Goal: Task Accomplishment & Management: Manage account settings

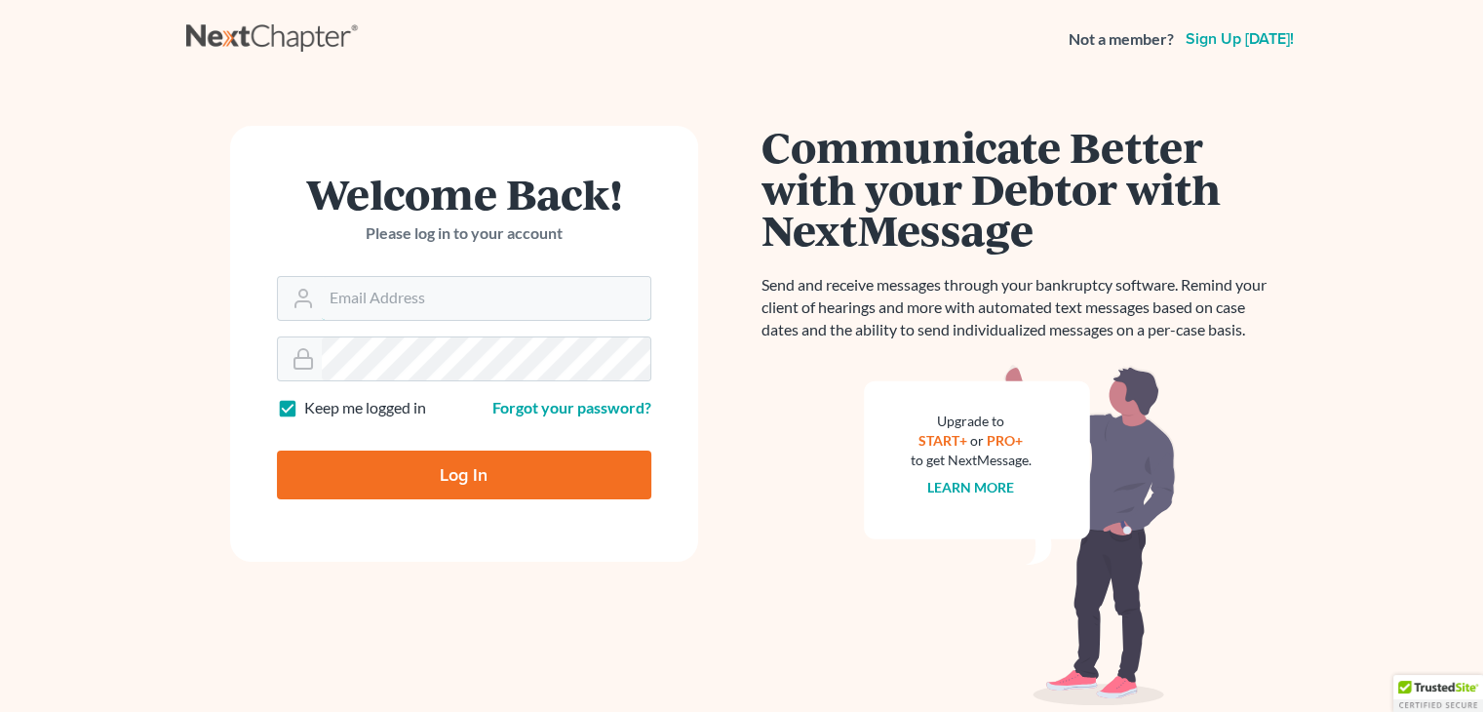
type input "[PERSON_NAME][EMAIL_ADDRESS][DOMAIN_NAME]"
click at [434, 478] on input "Log In" at bounding box center [464, 475] width 374 height 49
type input "Thinking..."
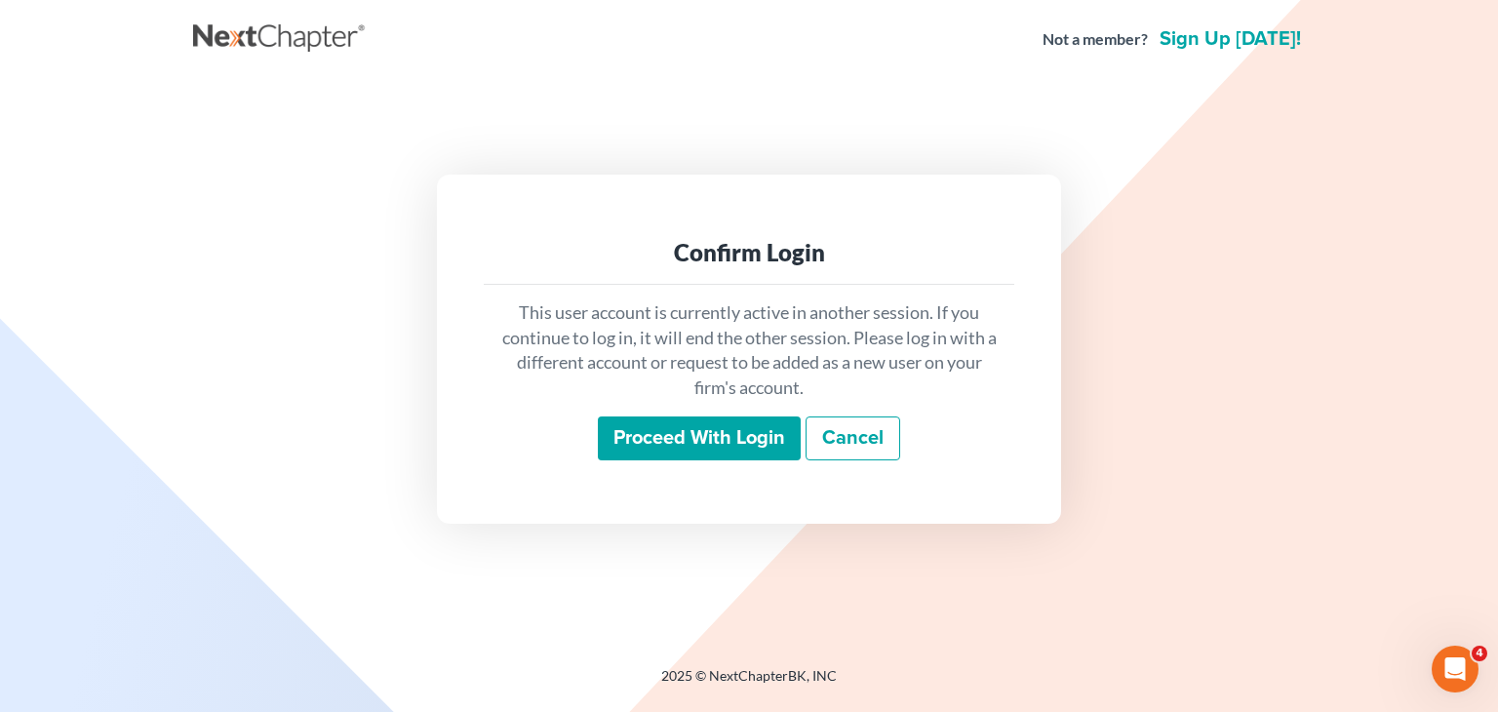
click at [724, 418] on input "Proceed with login" at bounding box center [699, 438] width 203 height 45
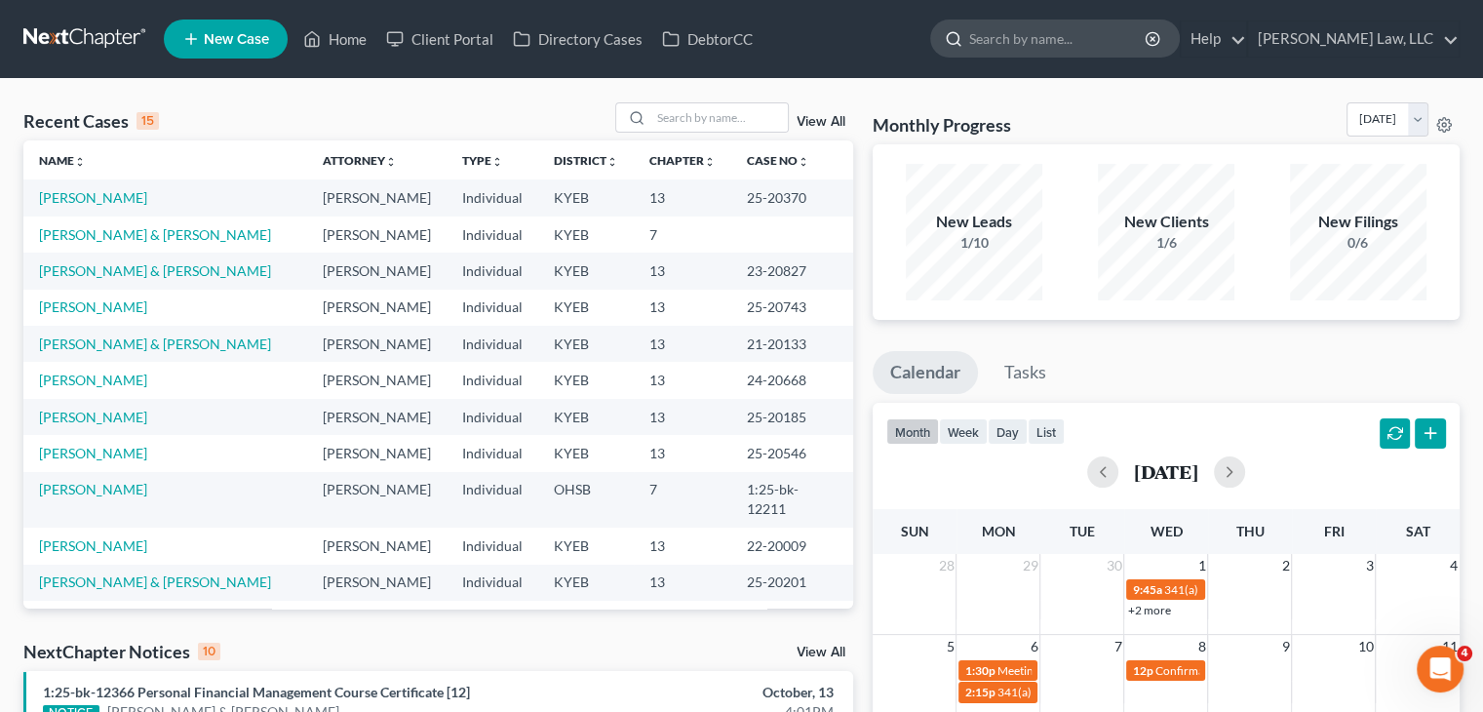
click at [1022, 52] on input "search" at bounding box center [1058, 38] width 178 height 36
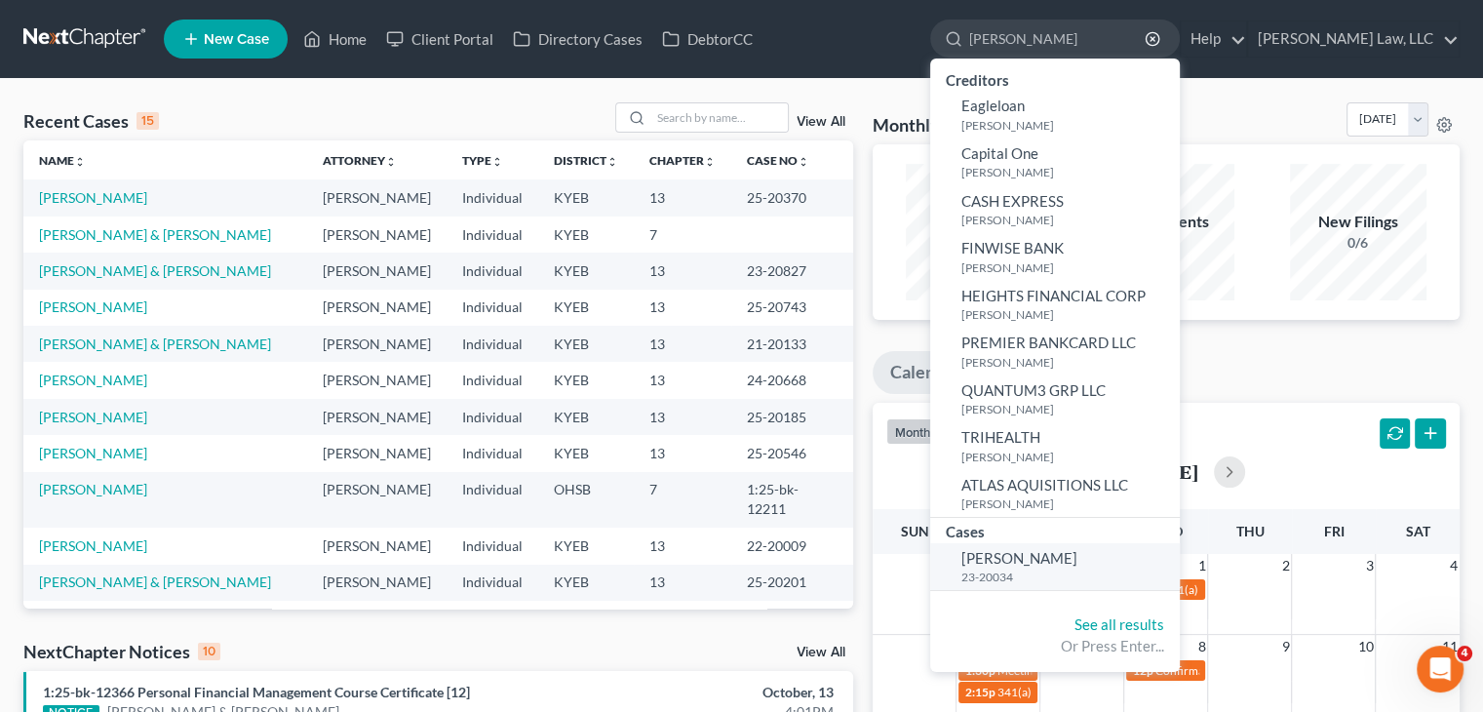
type input "housley"
click at [1034, 546] on link "Housley, Natalie 23-20034" at bounding box center [1055, 567] width 250 height 48
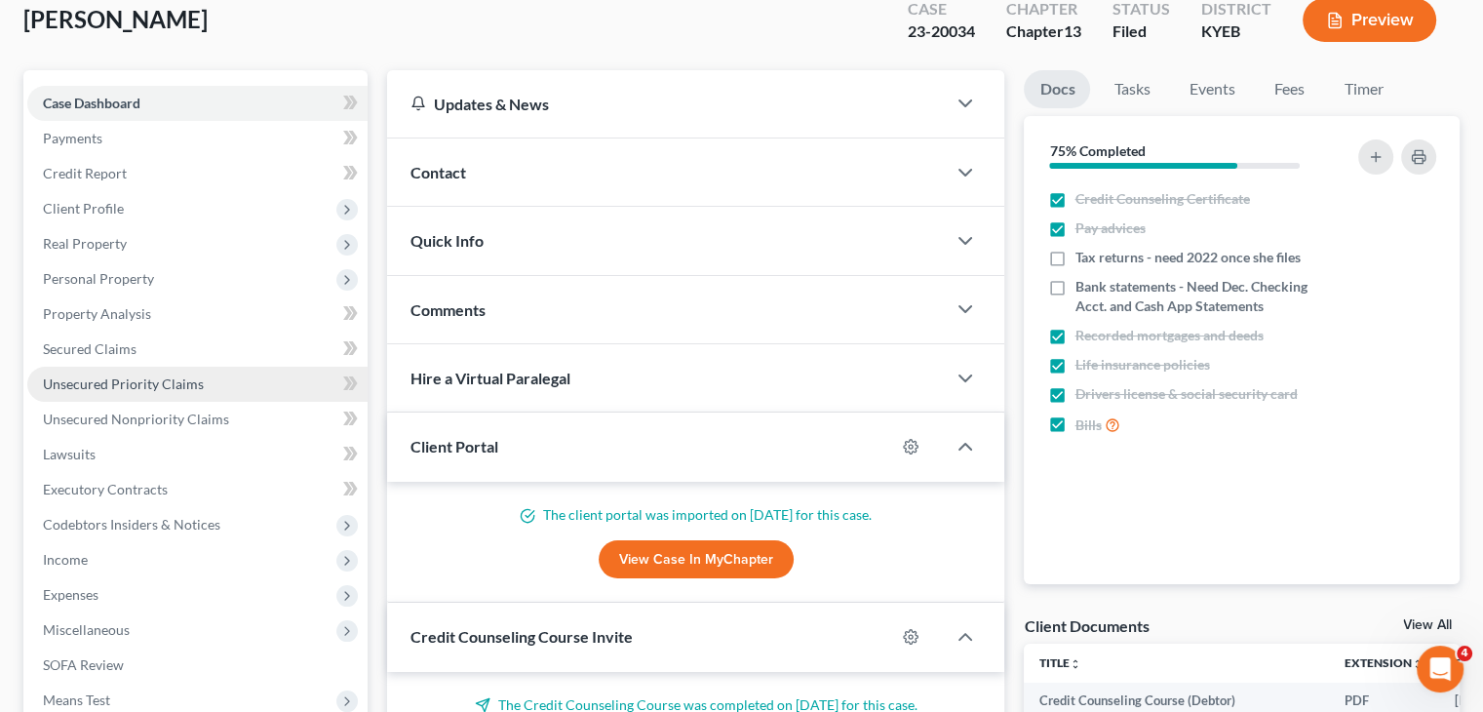
scroll to position [112, 0]
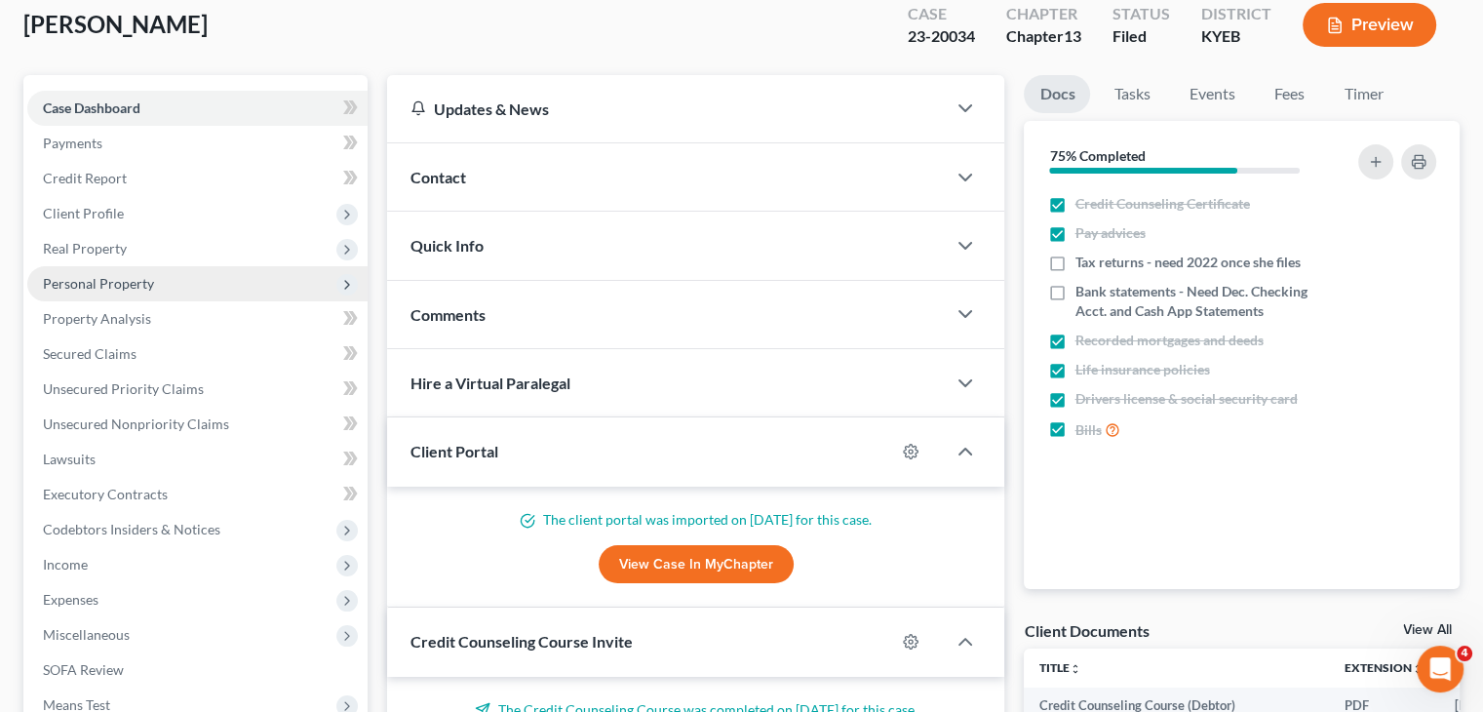
click at [194, 286] on span "Personal Property" at bounding box center [197, 283] width 340 height 35
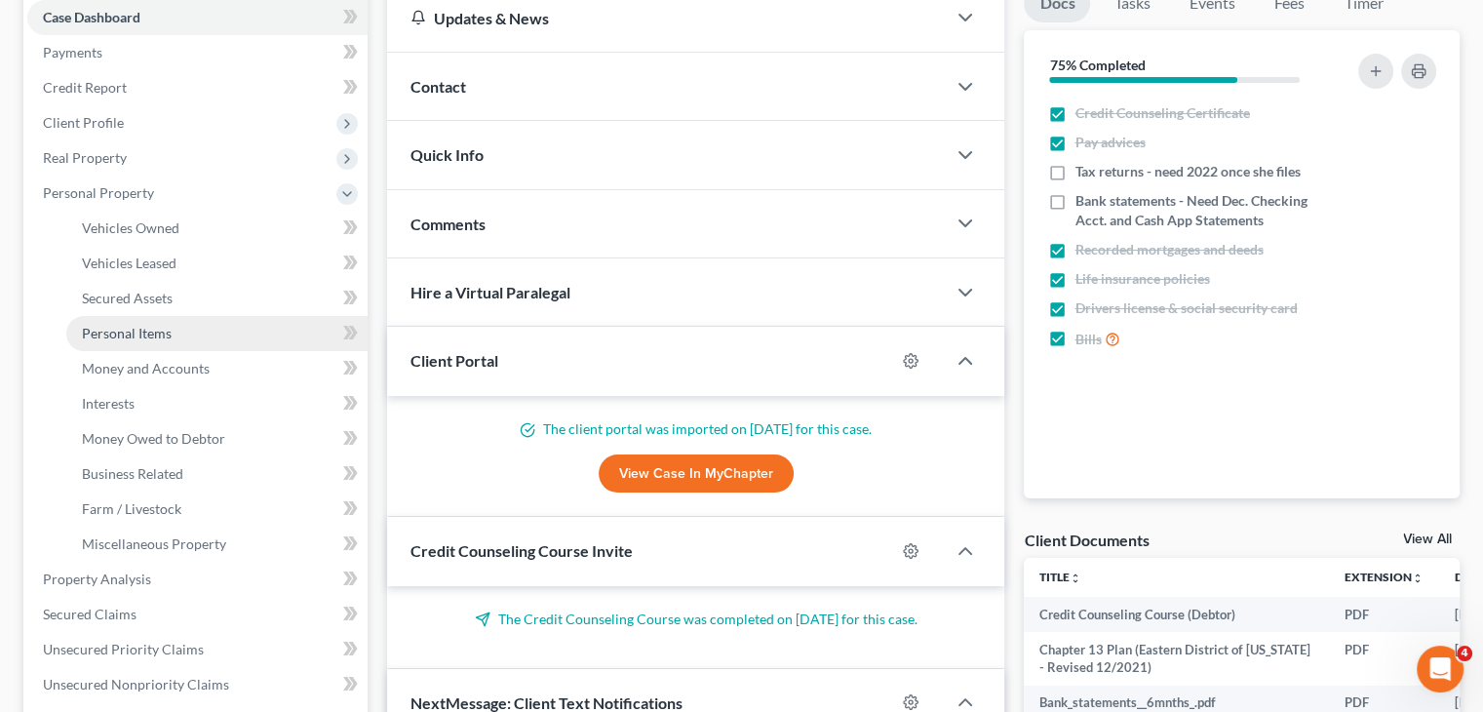
scroll to position [205, 0]
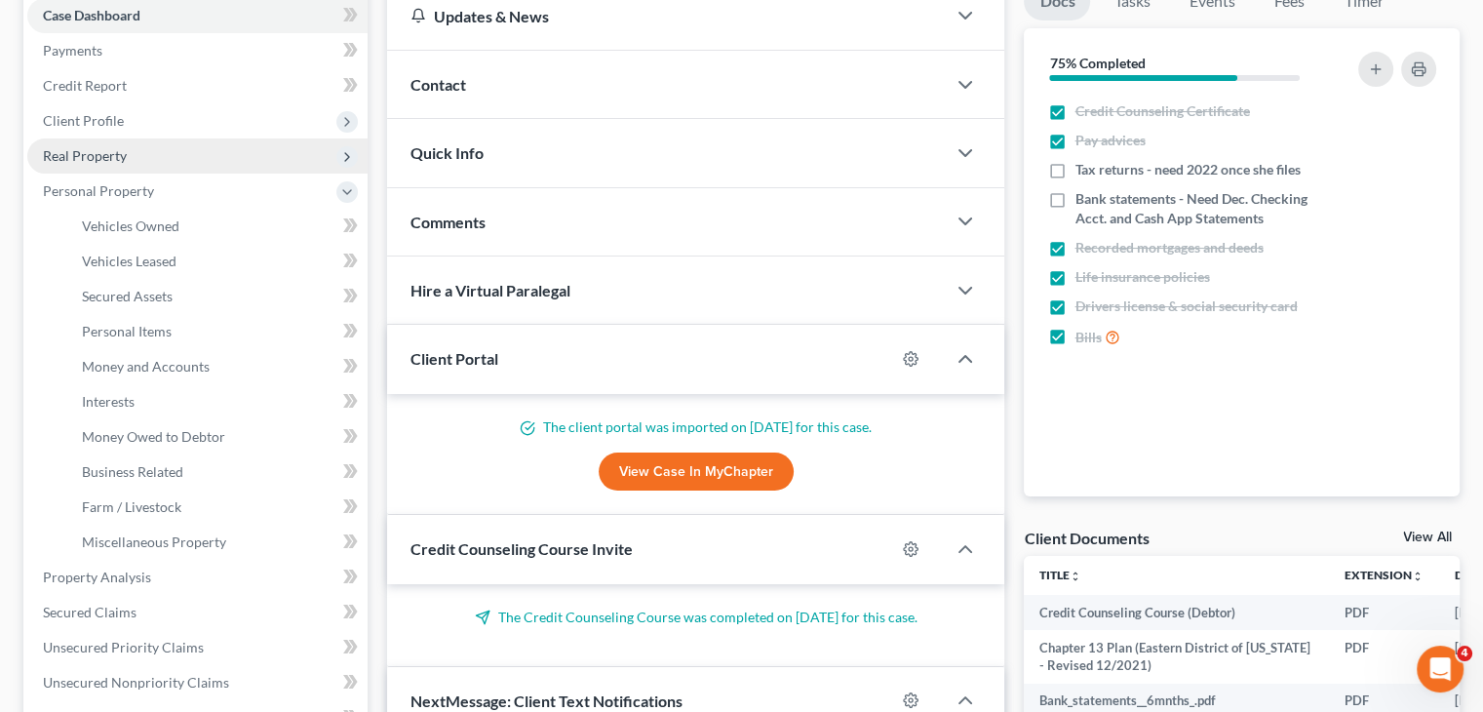
click at [170, 159] on span "Real Property" at bounding box center [197, 155] width 340 height 35
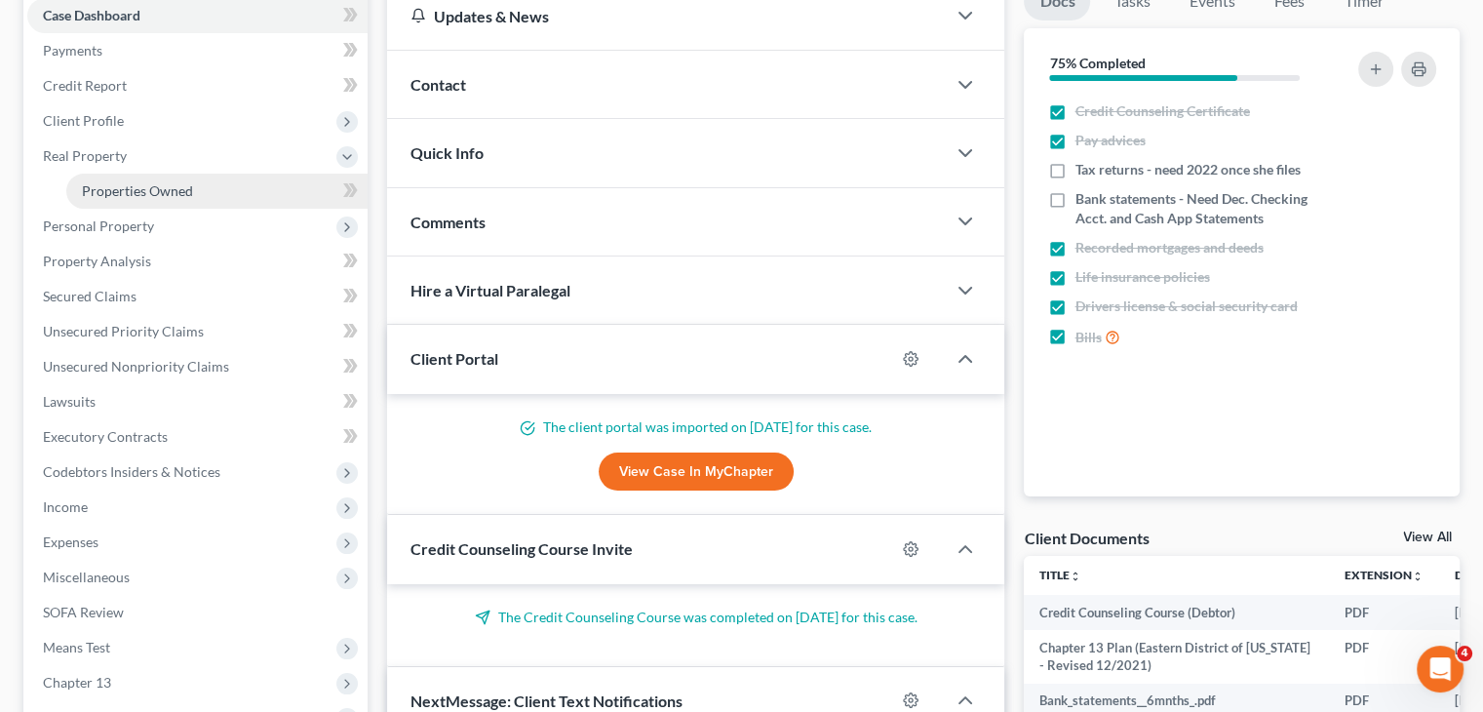
click at [158, 182] on span "Properties Owned" at bounding box center [137, 190] width 111 height 17
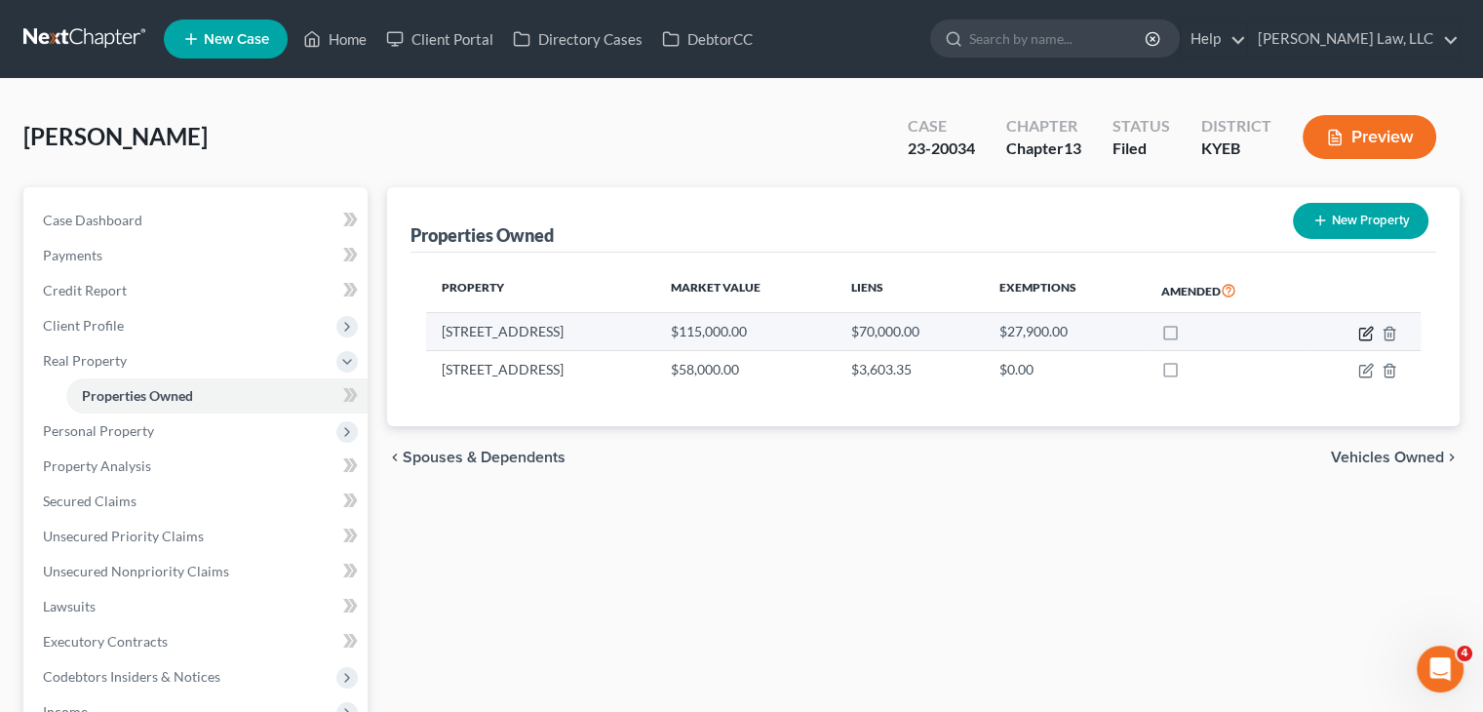
click at [1369, 336] on icon "button" at bounding box center [1366, 334] width 16 height 16
select select "18"
select select "0"
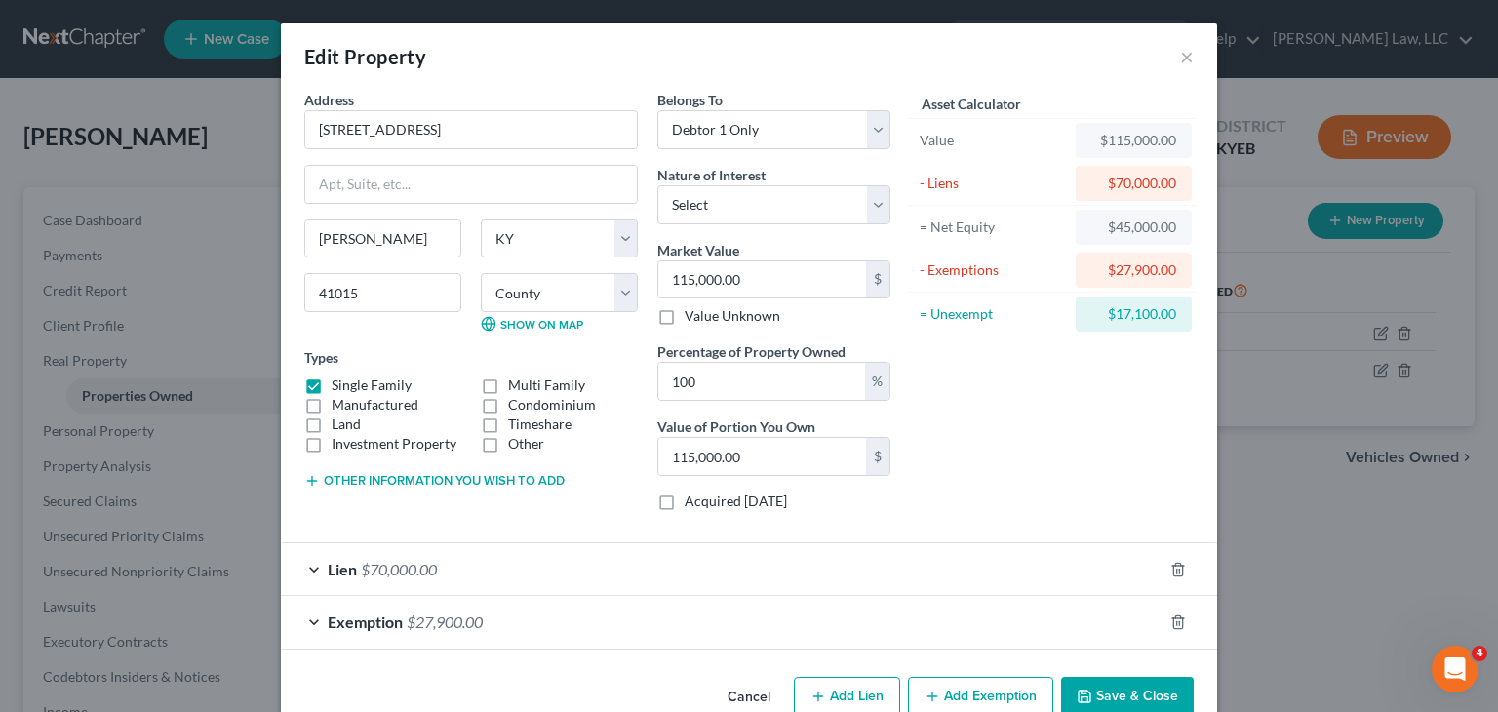
scroll to position [42, 0]
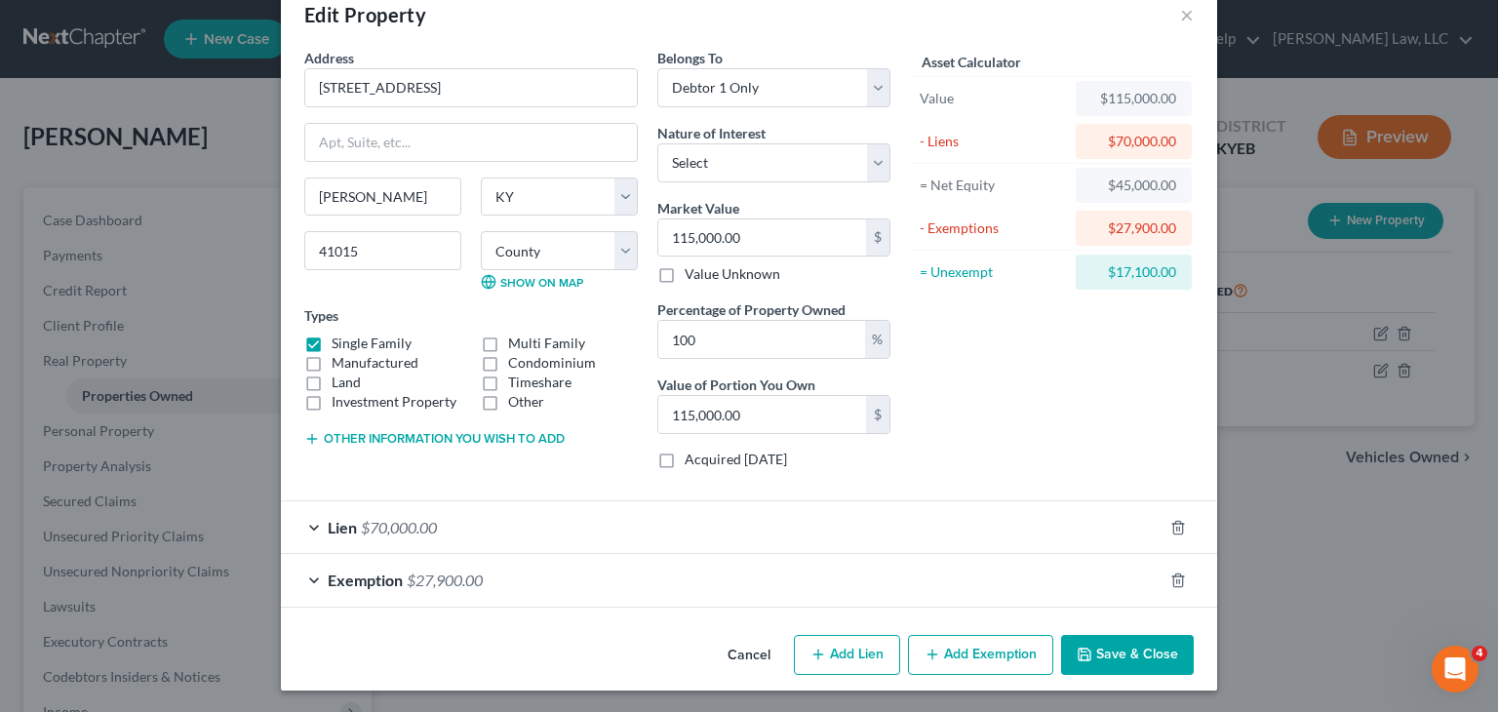
click at [630, 504] on div "Lien $70,000.00" at bounding box center [722, 527] width 882 height 52
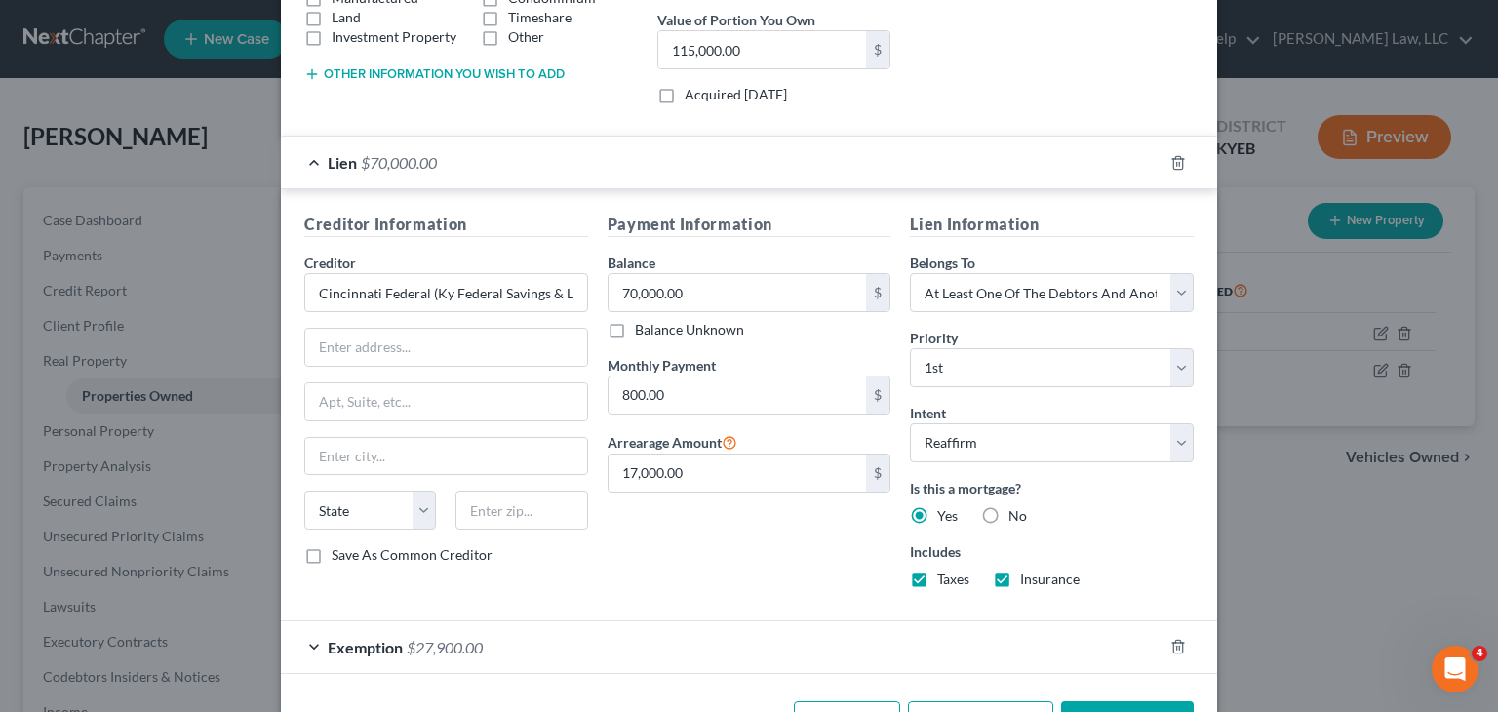
scroll to position [409, 0]
click at [425, 292] on input "Cincinnati Federal (Ky Federal Savings & Loan" at bounding box center [446, 290] width 284 height 39
drag, startPoint x: 438, startPoint y: 289, endPoint x: 625, endPoint y: 298, distance: 187.5
click at [625, 298] on div "Creditor Information Creditor * Cincinnati Federal (Ky Federal Savings & Loan S…" at bounding box center [749, 406] width 909 height 391
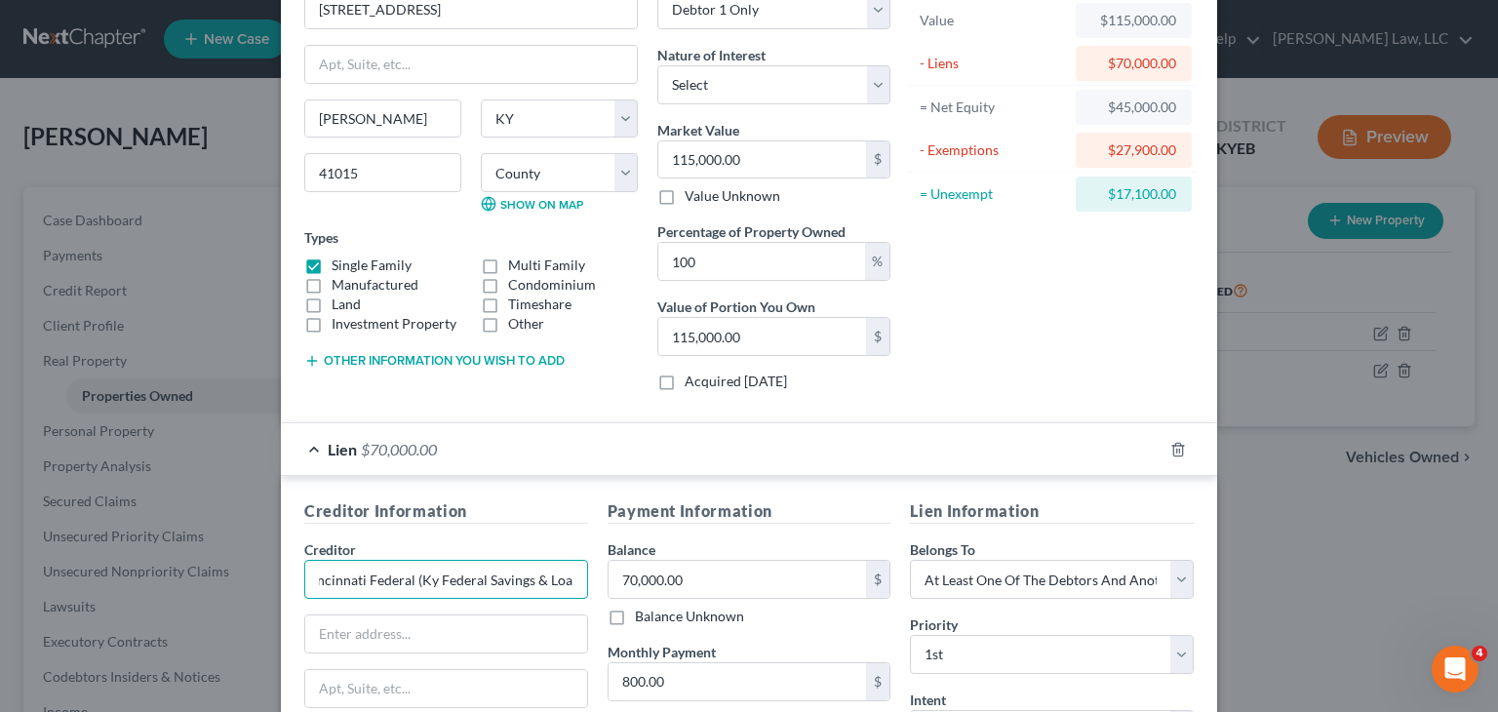
scroll to position [0, 0]
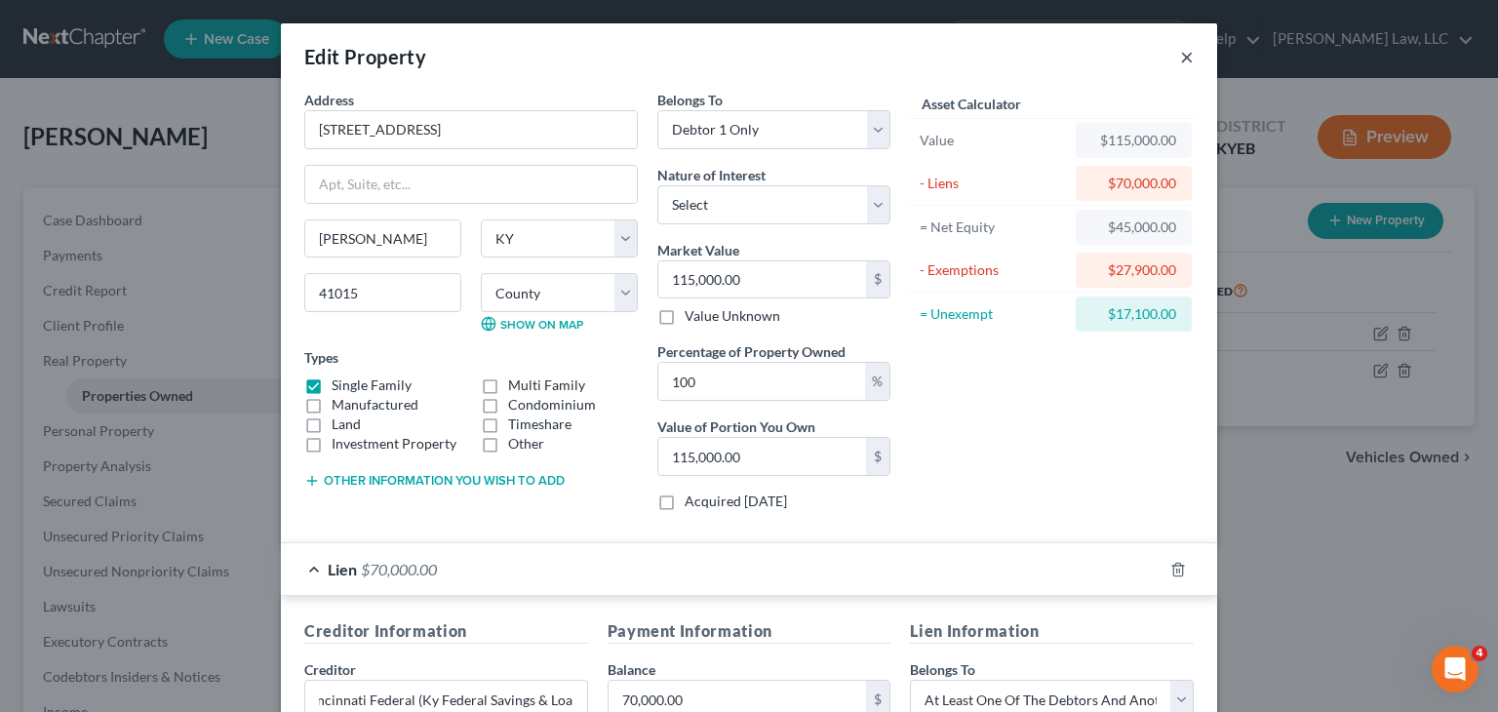
click at [1185, 56] on button "×" at bounding box center [1187, 56] width 14 height 23
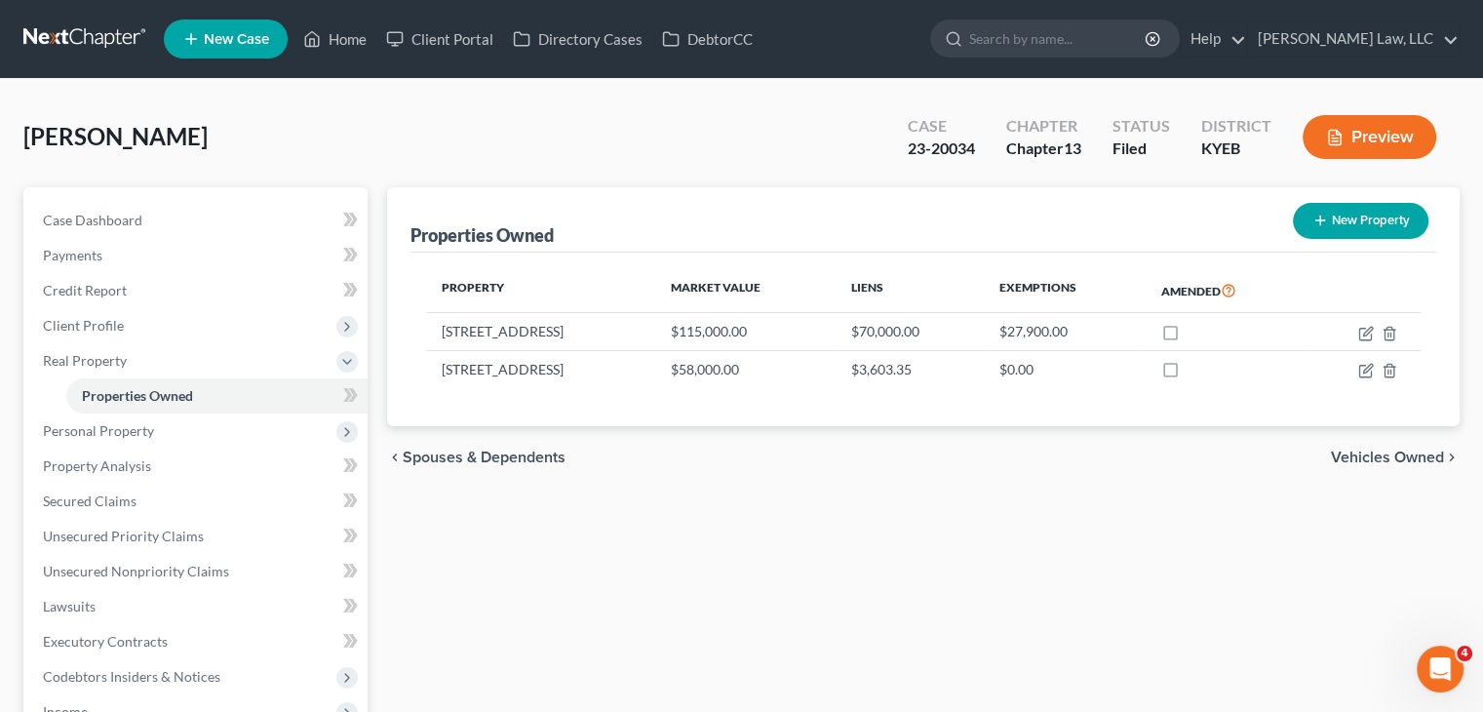
scroll to position [53, 0]
